Goal: Transaction & Acquisition: Purchase product/service

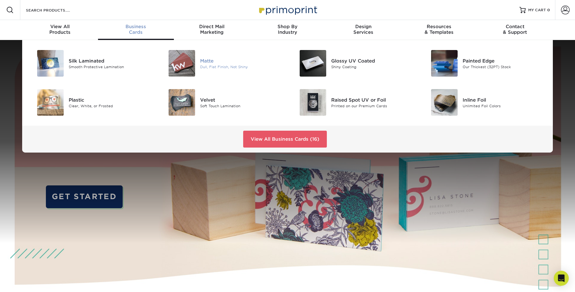
click at [199, 67] on div at bounding box center [178, 63] width 44 height 27
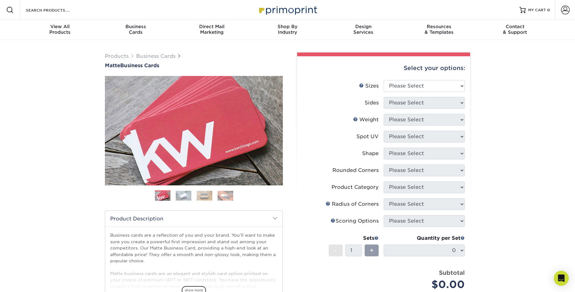
click at [447, 79] on div "Select your options:" at bounding box center [383, 68] width 163 height 24
click at [447, 87] on select "Please Select 1.5" x 3.5" - Mini 1.75" x 3.5" - Mini 2" x 2" - Square 2" x 3" -…" at bounding box center [424, 86] width 81 height 12
select select "2.00x3.50"
click at [384, 80] on select "Please Select 1.5" x 3.5" - Mini 1.75" x 3.5" - Mini 2" x 2" - Square 2" x 3" -…" at bounding box center [424, 86] width 81 height 12
click at [437, 106] on select "Please Select Print Both Sides Print Front Only" at bounding box center [424, 103] width 81 height 12
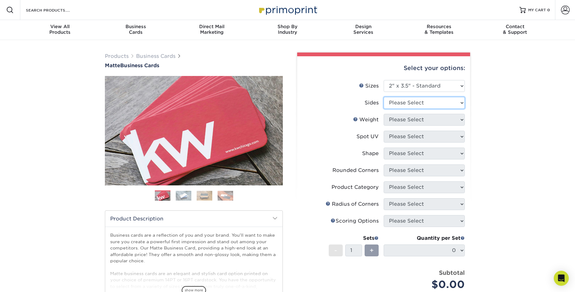
select select "32d3c223-f82c-492b-b915-ba065a00862f"
click at [384, 97] on select "Please Select Print Both Sides Print Front Only" at bounding box center [424, 103] width 81 height 12
click at [432, 121] on select "Please Select 16PT 14PT" at bounding box center [424, 120] width 81 height 12
select select "14PT"
click at [384, 114] on select "Please Select 16PT 14PT" at bounding box center [424, 120] width 81 height 12
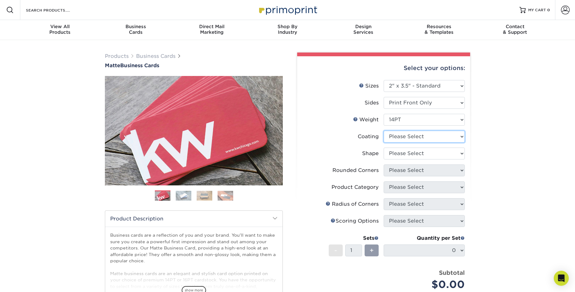
click at [426, 136] on select at bounding box center [424, 137] width 81 height 12
select select "121bb7b5-3b4d-429f-bd8d-bbf80e953313"
click at [384, 131] on select at bounding box center [424, 137] width 81 height 12
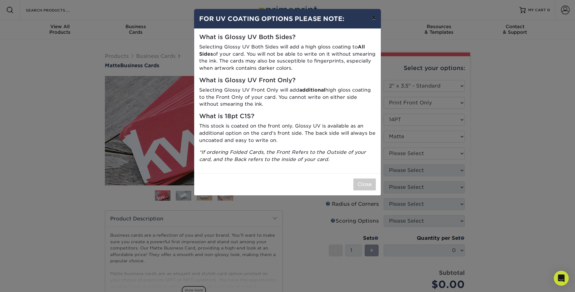
click at [373, 17] on button "×" at bounding box center [374, 17] width 14 height 17
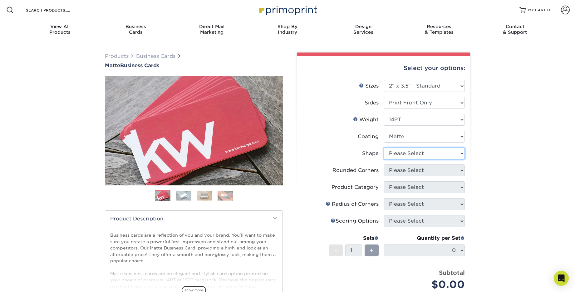
click at [435, 151] on select "Please Select Standard" at bounding box center [424, 153] width 81 height 12
select select "standard"
click at [384, 147] on select "Please Select Standard" at bounding box center [424, 153] width 81 height 12
click at [428, 173] on select "Please Select Yes - Round 2 Corners Yes - Round 4 Corners No" at bounding box center [424, 170] width 81 height 12
select select "7672df9e-0e0a-464d-8e1f-920c575e4da3"
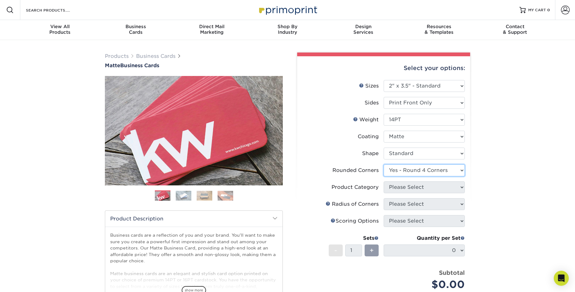
click at [384, 164] on select "Please Select Yes - Round 2 Corners Yes - Round 4 Corners No" at bounding box center [424, 170] width 81 height 12
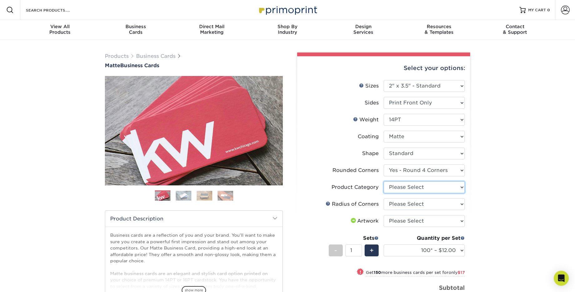
click at [424, 186] on select "Please Select Business Cards" at bounding box center [424, 187] width 81 height 12
select select "3b5148f1-0588-4f88-a218-97bcfdce65c1"
click at [384, 181] on select "Please Select Business Cards" at bounding box center [424, 187] width 81 height 12
click at [419, 201] on select "Please Select Rounded 1/8" Rounded 1/4"" at bounding box center [424, 204] width 81 height 12
select select "589680c7-ee9a-431b-9d12-d7aeb1386a97"
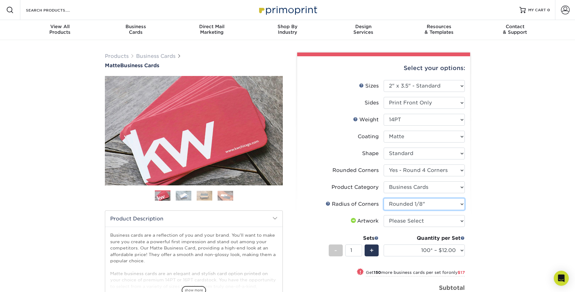
click at [384, 198] on select "Please Select Rounded 1/8" Rounded 1/4"" at bounding box center [424, 204] width 81 height 12
click at [413, 217] on select "Please Select I will upload files I need a design - $100" at bounding box center [424, 221] width 81 height 12
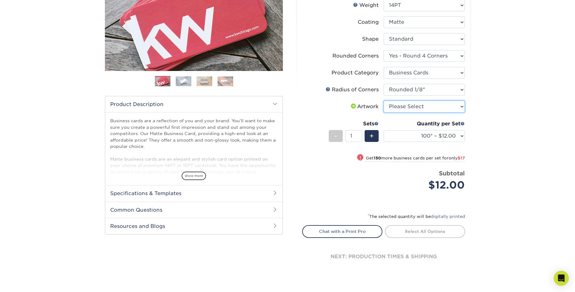
scroll to position [115, 0]
click at [180, 80] on img at bounding box center [184, 81] width 16 height 10
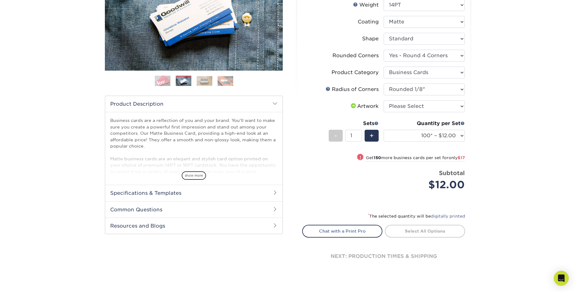
click at [200, 76] on img at bounding box center [205, 81] width 16 height 10
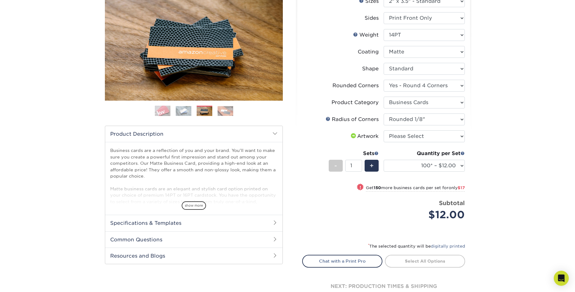
scroll to position [84, 0]
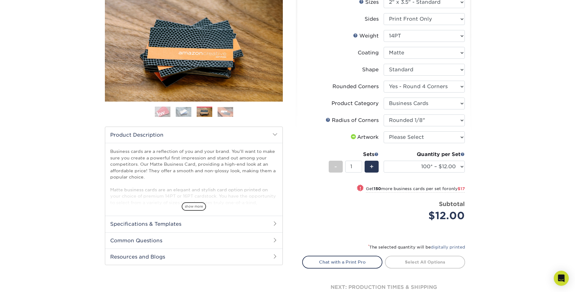
click at [225, 113] on img at bounding box center [226, 112] width 16 height 10
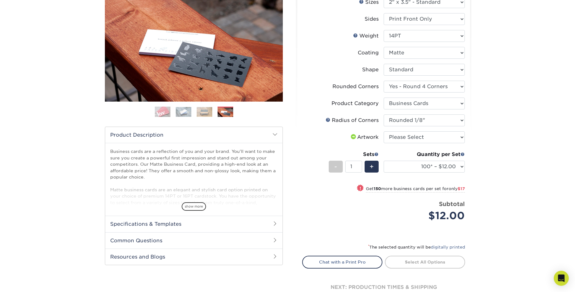
click at [237, 222] on h2 "Specifications & Templates" at bounding box center [193, 223] width 177 height 16
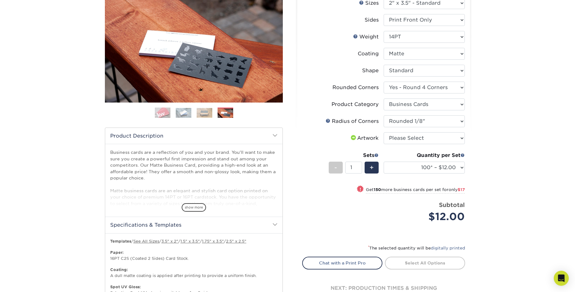
scroll to position [81, 0]
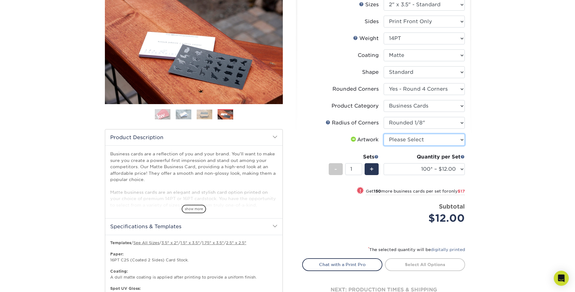
click at [453, 141] on select "Please Select I will upload files I need a design - $100" at bounding box center [424, 140] width 81 height 12
select select "upload"
click at [384, 134] on select "Please Select I will upload files I need a design - $100" at bounding box center [424, 140] width 81 height 12
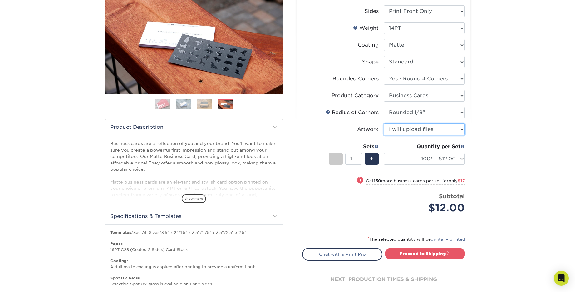
scroll to position [92, 0]
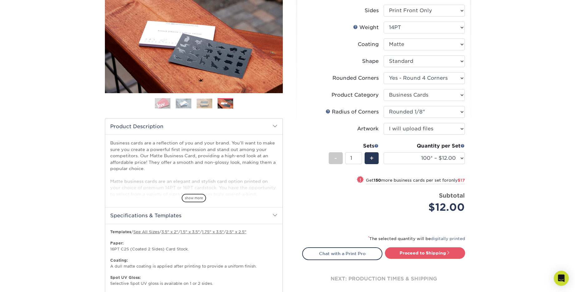
click at [442, 181] on small "Get 150 more business cards per set for only $17" at bounding box center [415, 181] width 99 height 6
select select "250* – $29.00"
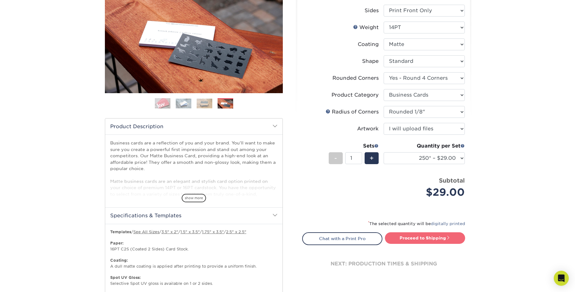
click at [445, 240] on link "Proceed to Shipping" at bounding box center [425, 237] width 80 height 11
type input "Set 1"
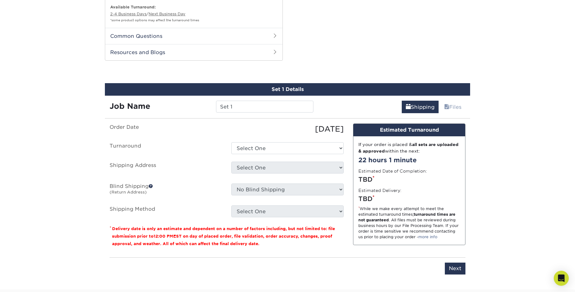
scroll to position [426, 0]
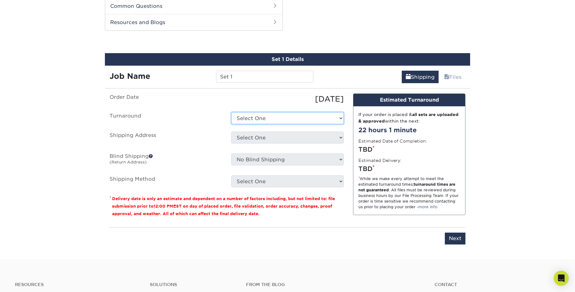
click at [279, 116] on select "Select One 2-4 Business Days 2 Day Next Business Day" at bounding box center [287, 118] width 112 height 12
select select "2753a565-8c6b-4412-9f9c-b0dca3127d16"
click at [231, 112] on select "Select One 2-4 Business Days 2 Day Next Business Day" at bounding box center [287, 118] width 112 height 12
click at [280, 135] on select "Select One + Add New Address - Login" at bounding box center [287, 137] width 112 height 12
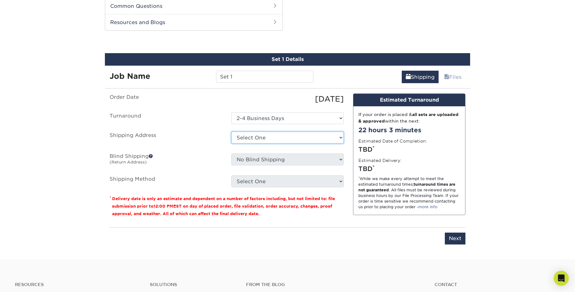
select select "newaddress"
click at [231, 131] on select "Select One + Add New Address - Login" at bounding box center [287, 137] width 112 height 12
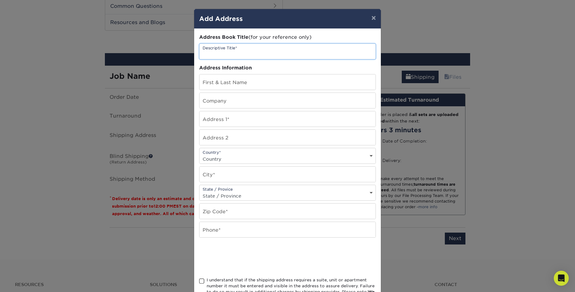
click at [260, 52] on input "text" at bounding box center [288, 51] width 176 height 15
type input "235 Consulting"
click at [264, 90] on div "Address Book Title (for your reference only) Descriptive Title* 235 Consulting …" at bounding box center [287, 168] width 177 height 269
click at [264, 84] on input "text" at bounding box center [288, 81] width 176 height 15
type input "[PERSON_NAME]"
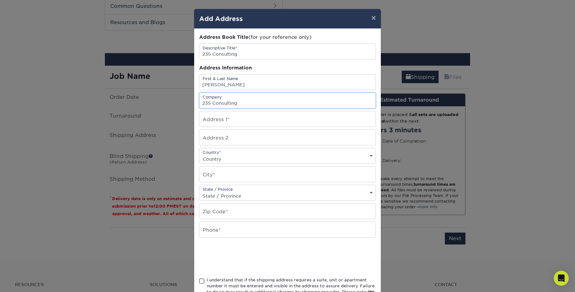
type input "235 Consulting"
type input "[STREET_ADDRESS]"
select select "US"
type input "EAST AMHERST"
select select "NY"
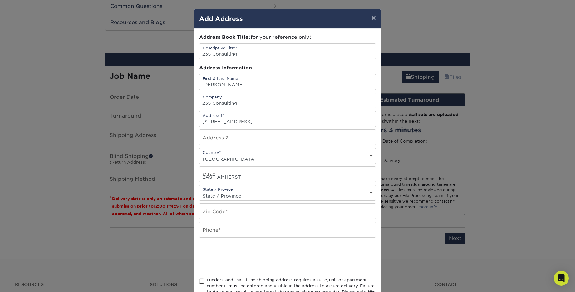
type input "14051"
type input "7169082155"
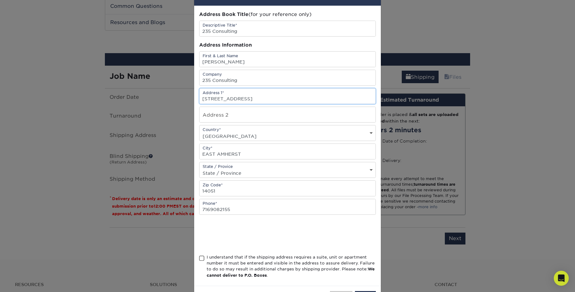
scroll to position [29, 0]
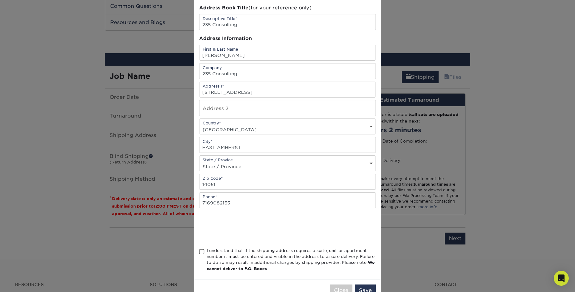
click at [203, 250] on span at bounding box center [201, 252] width 5 height 6
click at [0, 0] on input "I understand that if the shipping address requires a suite, unit or apartment n…" at bounding box center [0, 0] width 0 height 0
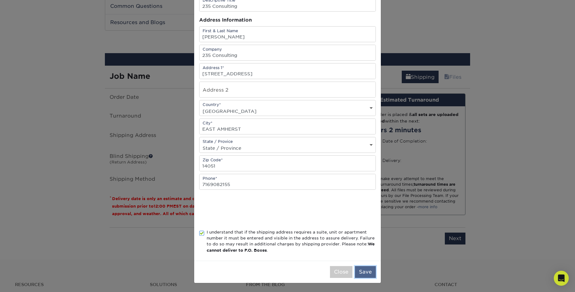
click at [369, 269] on button "Save" at bounding box center [365, 272] width 21 height 12
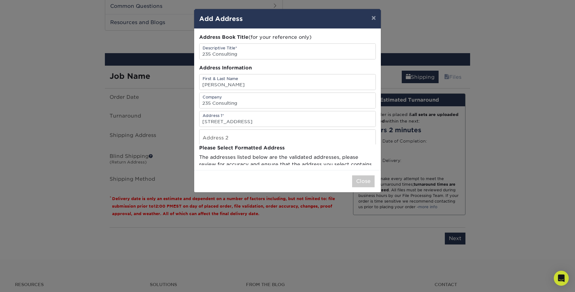
scroll to position [0, 0]
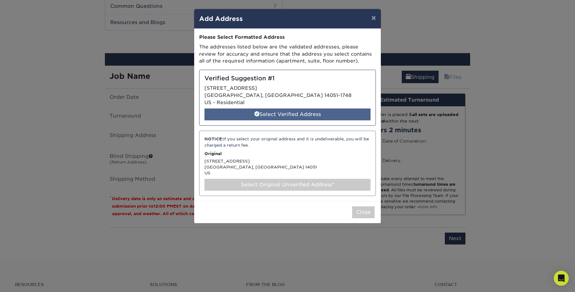
click at [280, 113] on div "Select Verified Address" at bounding box center [288, 114] width 166 height 12
select select "285393"
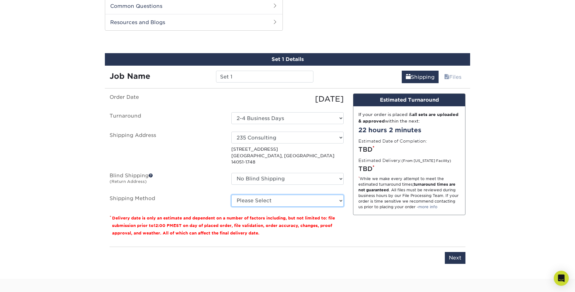
click at [276, 195] on select "Please Select Ground Shipping (+$7.84) 3 Day Shipping Service (+$20.04) 2 Day A…" at bounding box center [287, 201] width 112 height 12
select select "03"
click at [231, 195] on select "Please Select Ground Shipping (+$7.84) 3 Day Shipping Service (+$20.04) 2 Day A…" at bounding box center [287, 201] width 112 height 12
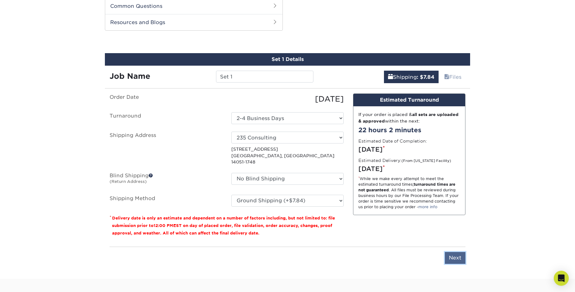
click at [456, 252] on input "Next" at bounding box center [455, 258] width 21 height 12
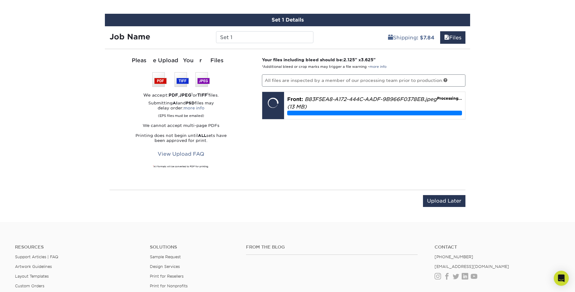
scroll to position [468, 0]
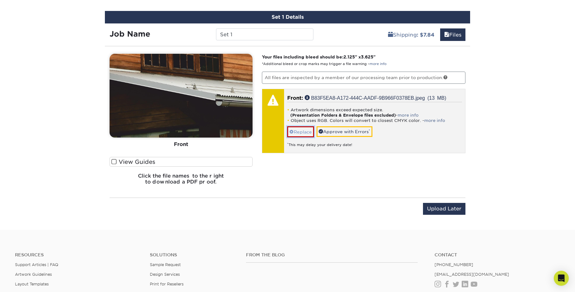
click at [305, 129] on link "Replace" at bounding box center [300, 131] width 27 height 11
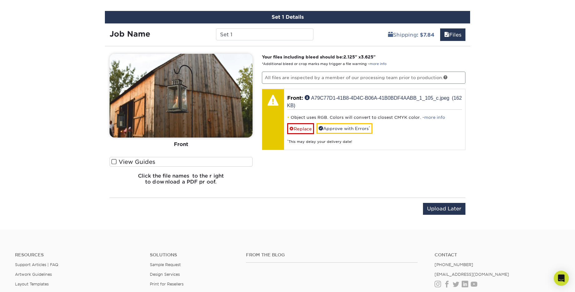
click at [113, 161] on span at bounding box center [113, 162] width 5 height 6
click at [0, 0] on input "View Guides" at bounding box center [0, 0] width 0 height 0
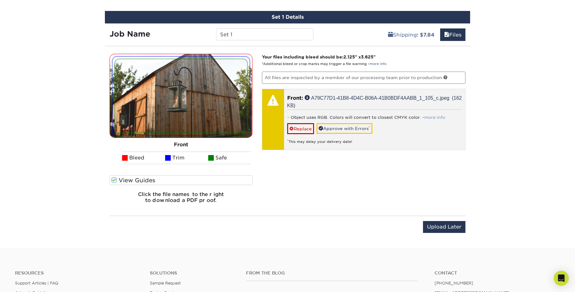
click at [428, 118] on link "more info" at bounding box center [434, 117] width 21 height 5
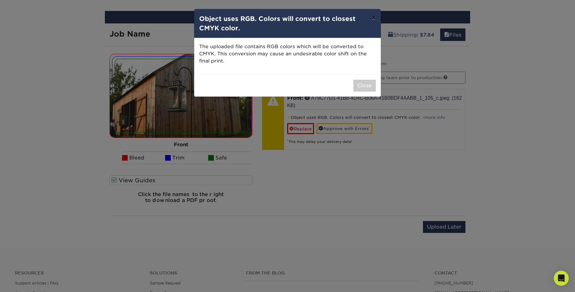
click at [374, 19] on button "×" at bounding box center [374, 17] width 14 height 17
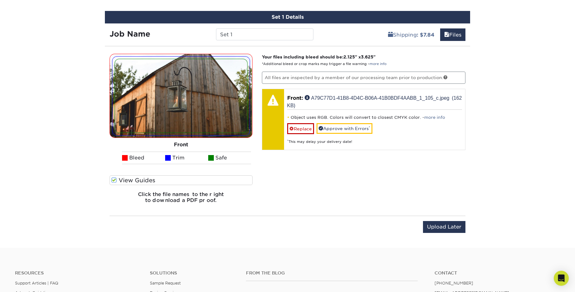
drag, startPoint x: 201, startPoint y: 86, endPoint x: 201, endPoint y: 97, distance: 11.9
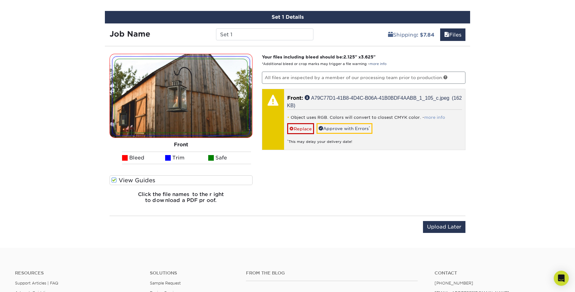
click at [434, 118] on link "more info" at bounding box center [434, 117] width 21 height 5
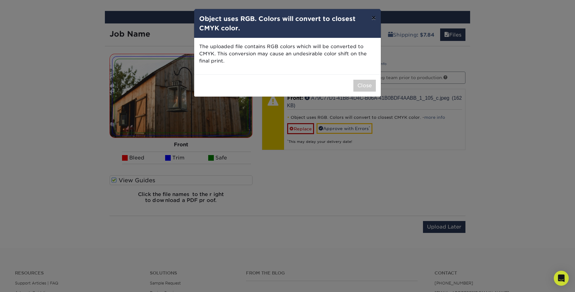
click at [374, 17] on button "×" at bounding box center [374, 17] width 14 height 17
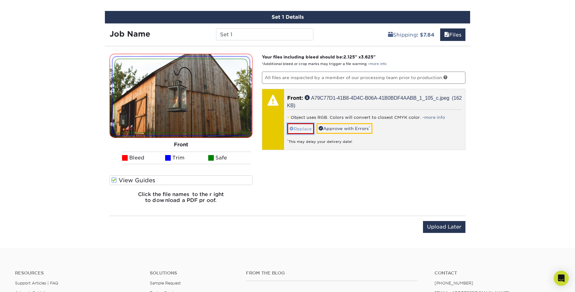
click at [302, 124] on link "Replace" at bounding box center [300, 128] width 27 height 11
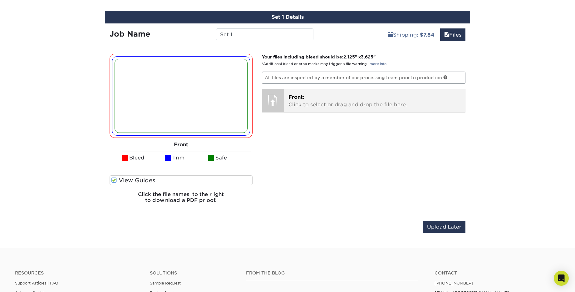
click at [275, 99] on div at bounding box center [273, 100] width 22 height 22
click at [318, 109] on div "Front: Click to select or drag and drop the file here. Choose file B83F5EA8-A17…" at bounding box center [374, 100] width 181 height 23
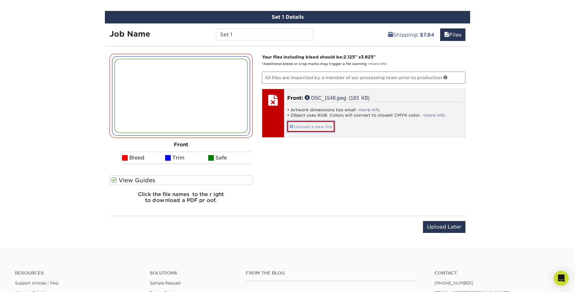
click at [313, 127] on link "Upload a new file" at bounding box center [310, 126] width 47 height 11
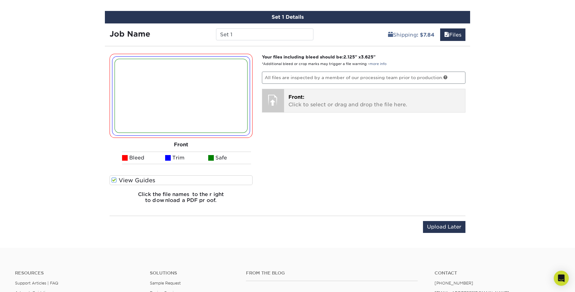
click at [311, 92] on div "Front: Click to select or drag and drop the file here. Choose file B83F5EA8-A17…" at bounding box center [374, 100] width 181 height 23
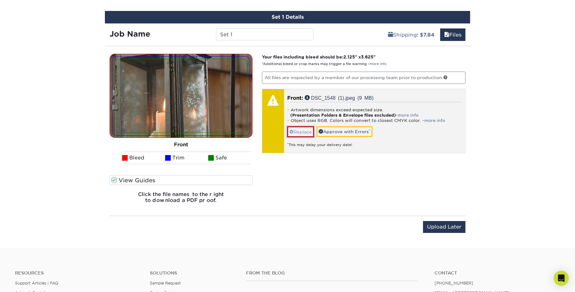
click at [300, 131] on link "Replace" at bounding box center [300, 131] width 27 height 11
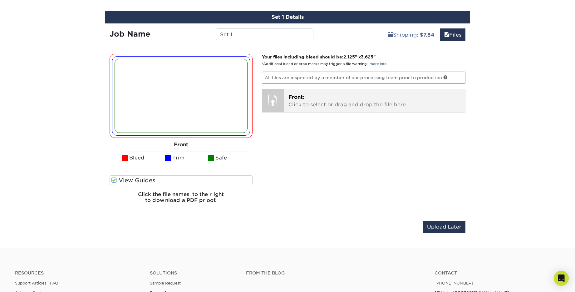
click at [319, 97] on p "Front: Click to select or drag and drop the file here." at bounding box center [375, 100] width 173 height 15
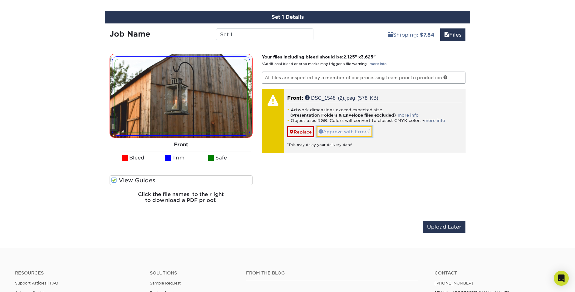
click at [352, 131] on link "Approve with Errors *" at bounding box center [345, 131] width 56 height 11
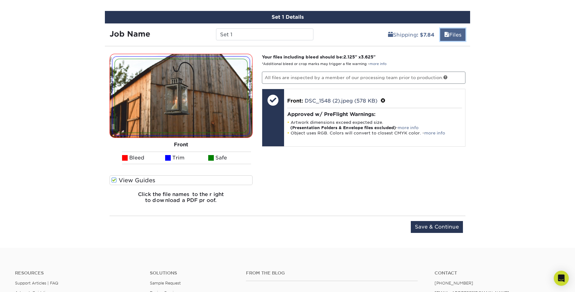
click at [448, 33] on link "Files" at bounding box center [452, 34] width 25 height 12
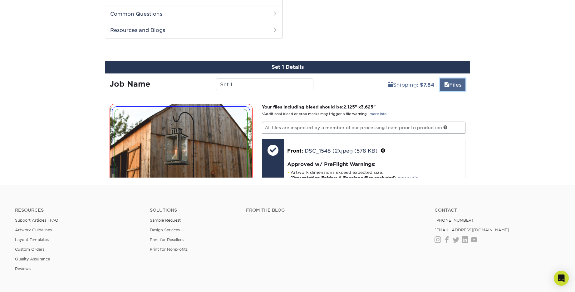
scroll to position [413, 0]
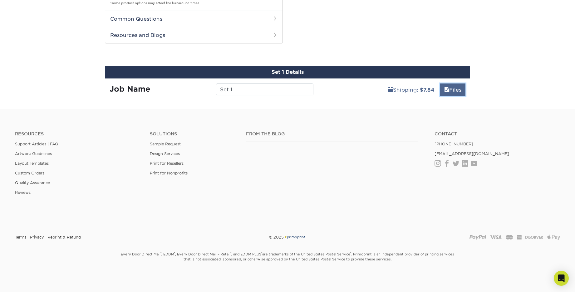
click at [450, 84] on link "Files" at bounding box center [452, 89] width 25 height 12
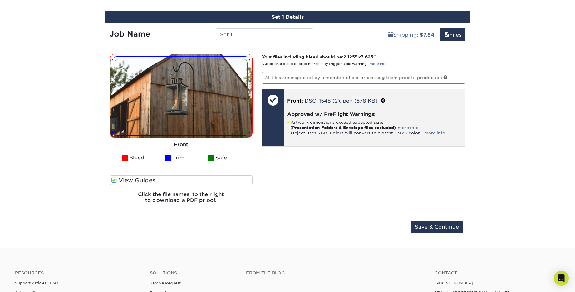
click at [386, 100] on span at bounding box center [383, 101] width 5 height 6
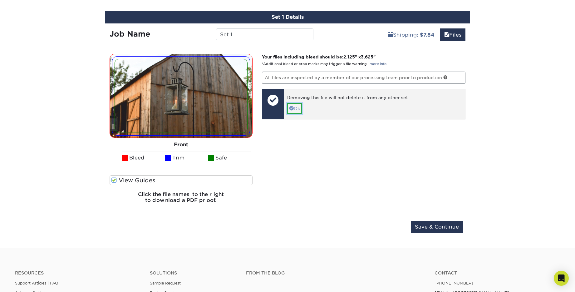
click at [298, 109] on link "Ok" at bounding box center [294, 108] width 15 height 11
